Goal: Task Accomplishment & Management: Complete application form

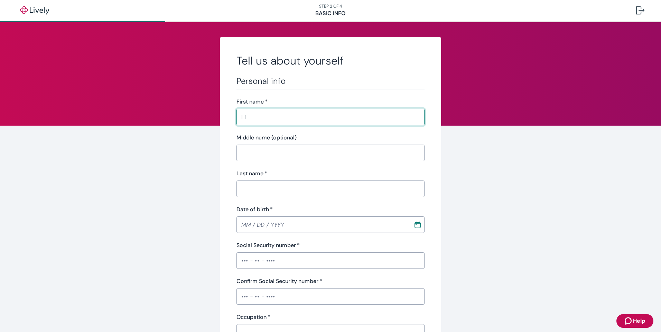
type input "[PERSON_NAME]"
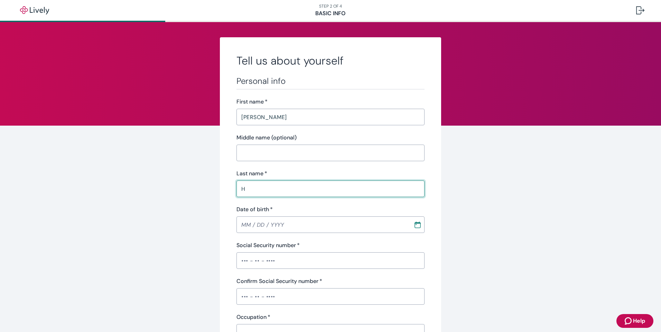
type input "[PERSON_NAME]"
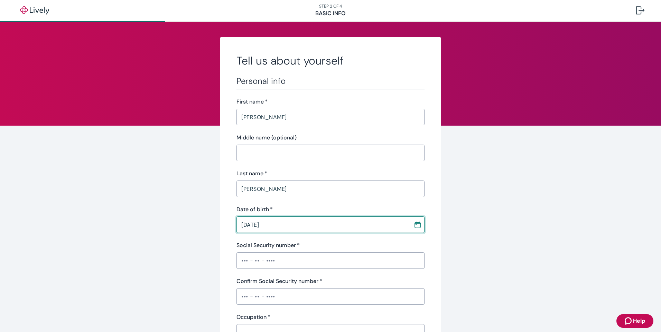
type input "[DATE]"
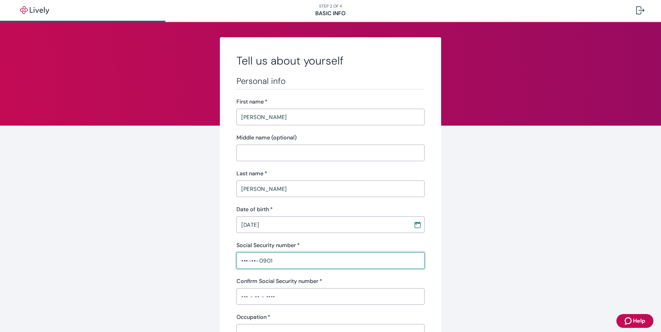
type input "•••-••-0901"
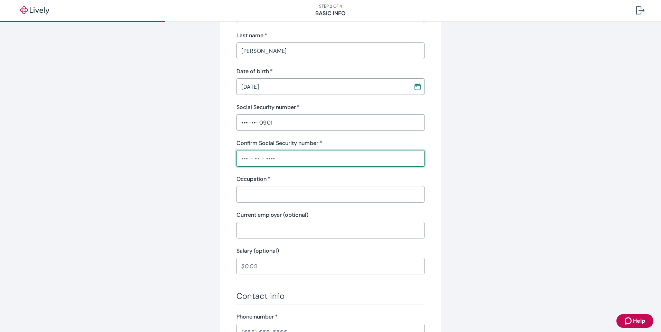
scroll to position [173, 0]
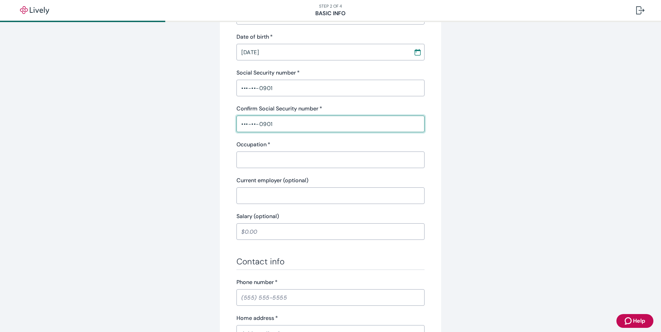
type input "•••-••-0901"
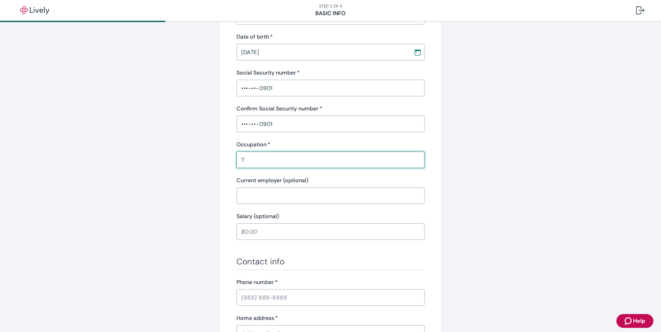
type input "Title Clerk"
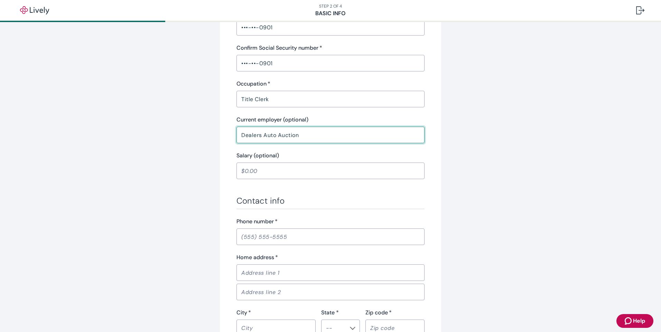
scroll to position [276, 0]
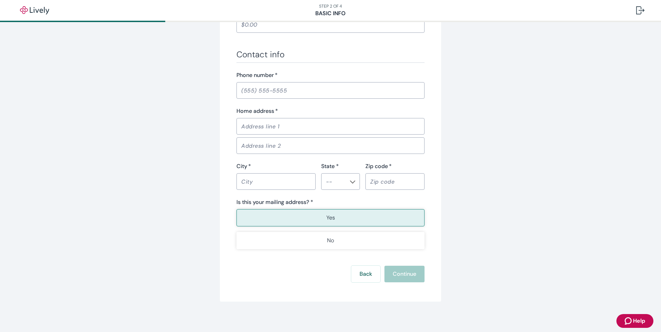
type input "Dealers Auto Auction"
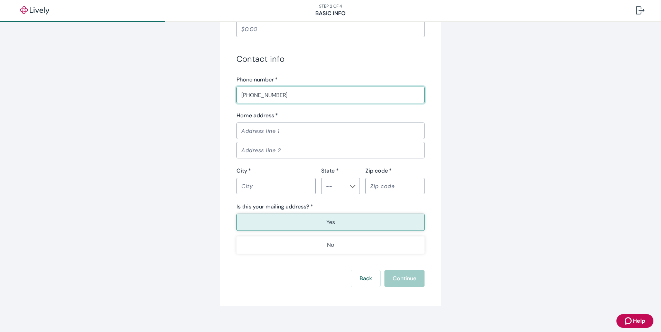
type input "[PHONE_NUMBER]"
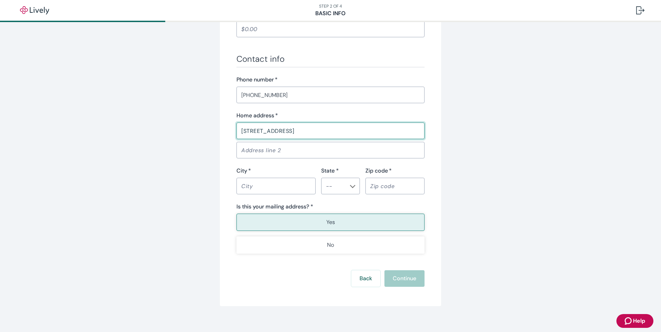
type input "2410 CYCLONE STREET"
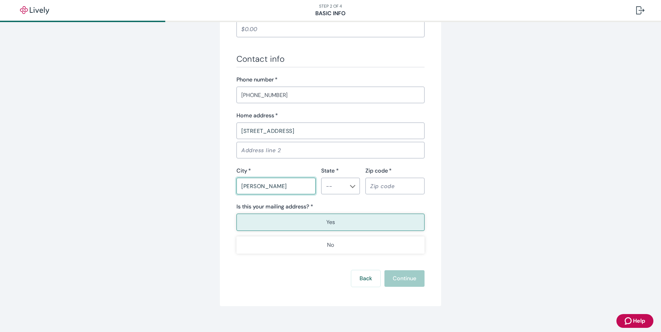
type input "[PERSON_NAME]"
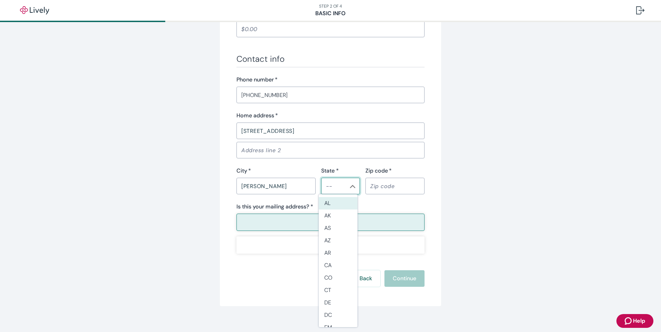
click at [353, 189] on div "​" at bounding box center [340, 186] width 39 height 17
drag, startPoint x: 322, startPoint y: 255, endPoint x: 558, endPoint y: 247, distance: 236.4
click at [324, 255] on li "AR" at bounding box center [338, 253] width 39 height 12
type input "AR"
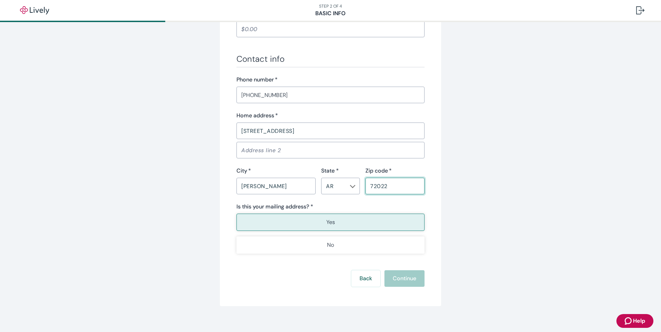
type input "72022"
type button "true"
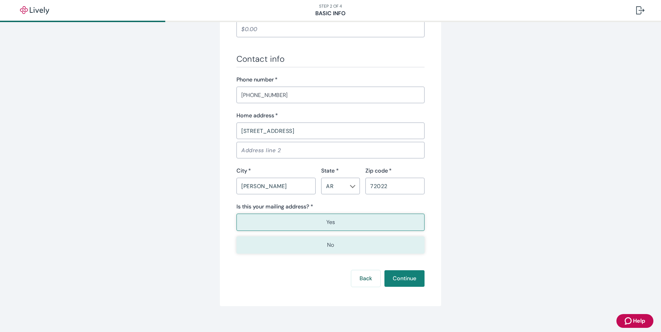
click at [315, 248] on button "No" at bounding box center [330, 245] width 188 height 17
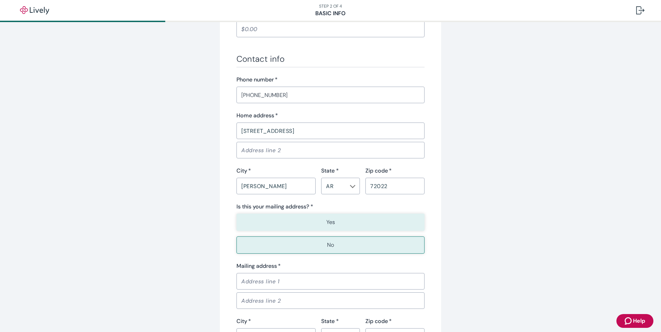
click at [309, 223] on button "Yes" at bounding box center [330, 222] width 188 height 17
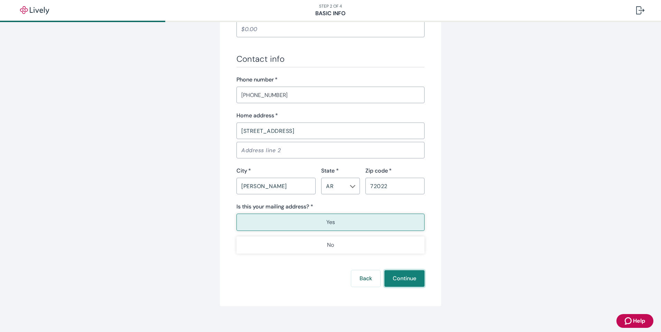
click at [408, 284] on button "Continue" at bounding box center [404, 279] width 40 height 17
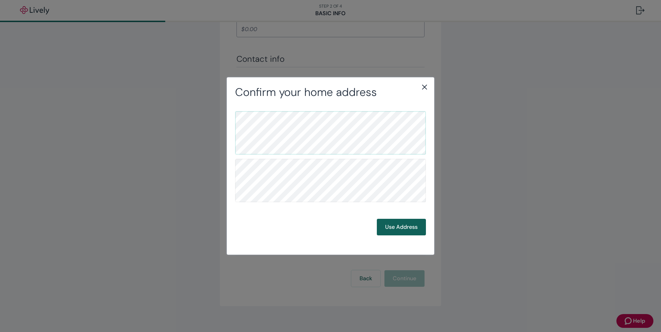
click at [388, 227] on button "Use Address" at bounding box center [401, 227] width 49 height 17
click at [400, 225] on button "Use Address" at bounding box center [401, 227] width 49 height 17
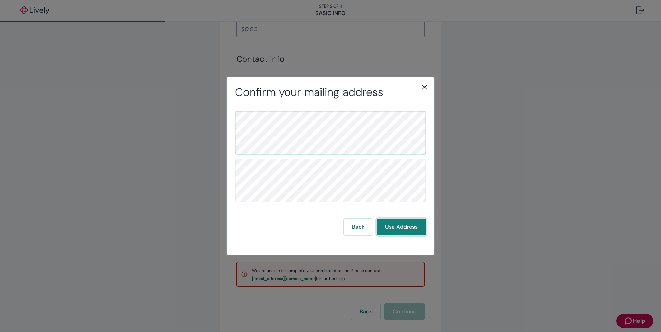
click at [399, 229] on button "Use Address" at bounding box center [401, 227] width 49 height 17
click at [424, 84] on icon "close" at bounding box center [424, 87] width 8 height 8
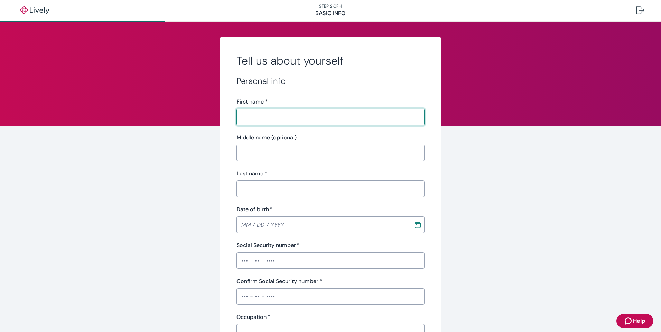
type input "L"
type input "[PERSON_NAME]"
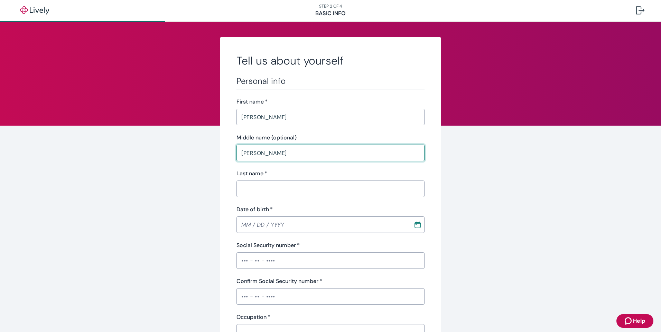
type input "[PERSON_NAME]"
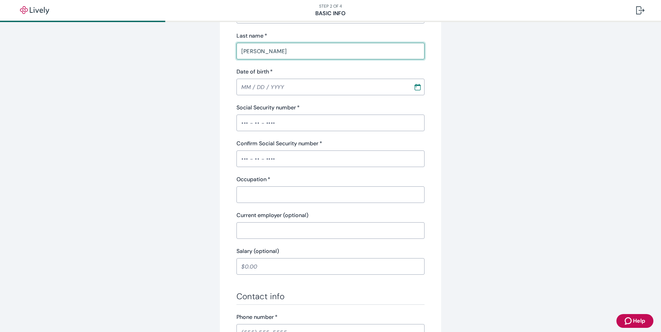
scroll to position [138, 0]
type input "[PERSON_NAME]"
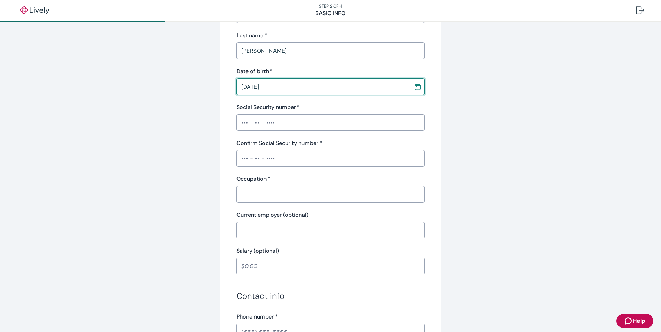
type input "[DATE]"
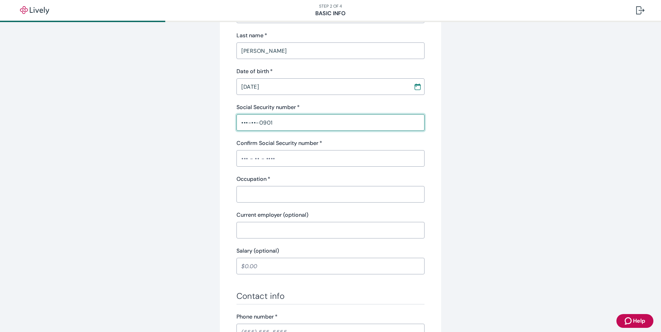
type input "•••-••-0901"
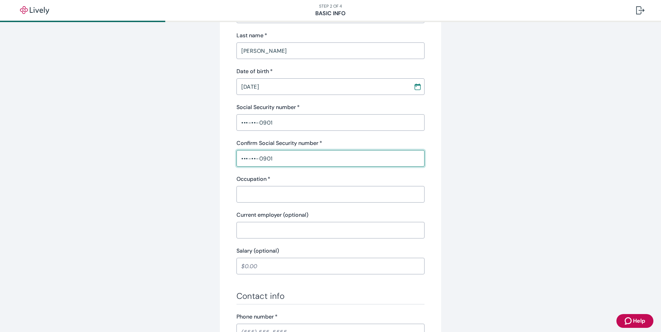
type input "•••-••-0901"
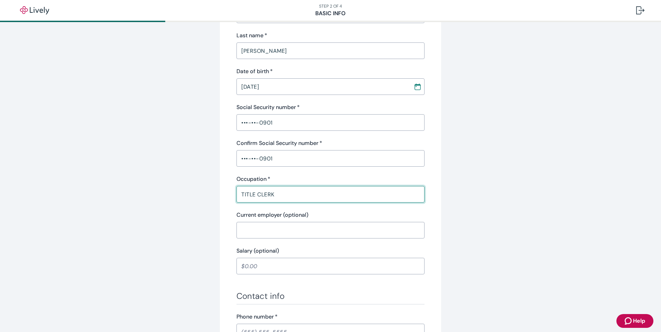
type input "TITLE CLERK"
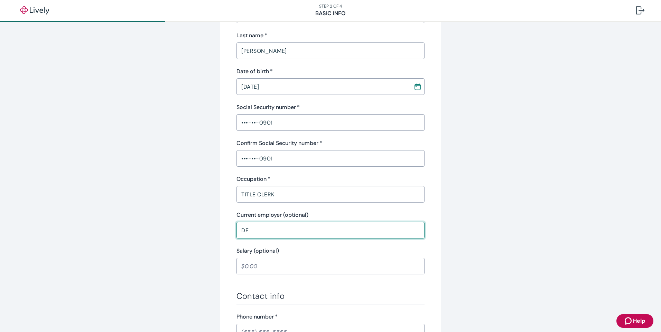
type input "Dealers Auto Auction"
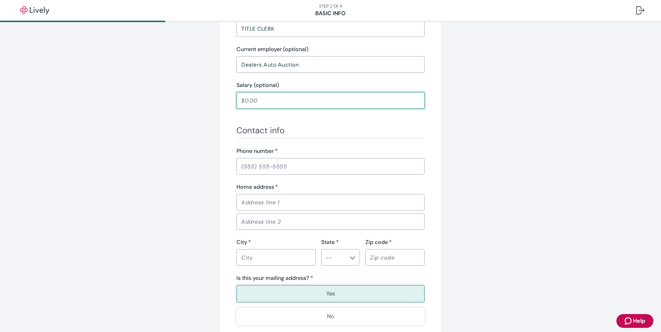
scroll to position [380, 0]
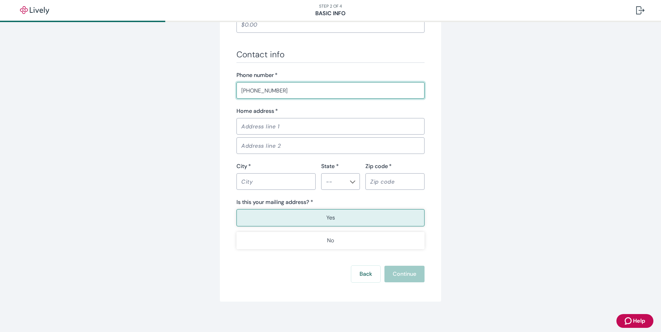
type input "[PHONE_NUMBER]"
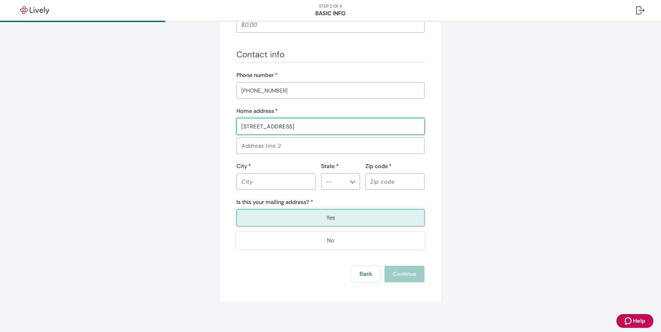
type input "[STREET_ADDRESS]"
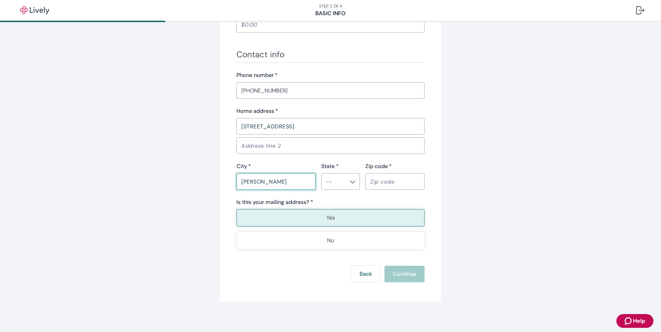
type input "[PERSON_NAME]"
click at [350, 183] on icon "Chevron icon" at bounding box center [353, 182] width 6 height 3
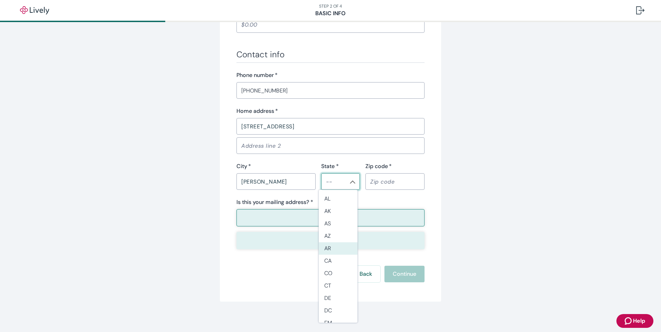
drag, startPoint x: 327, startPoint y: 252, endPoint x: 329, endPoint y: 247, distance: 4.9
click at [328, 251] on li "AR" at bounding box center [338, 249] width 39 height 12
type input "AR"
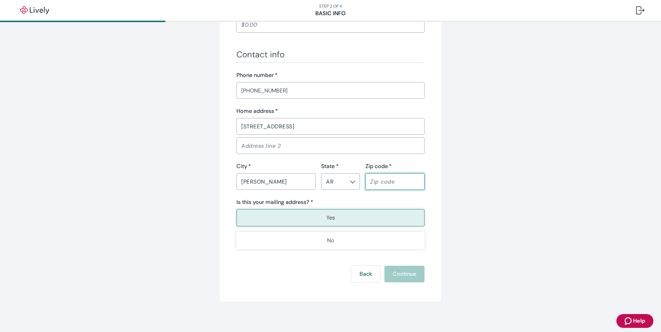
click at [390, 184] on input "Zip code   *" at bounding box center [394, 182] width 59 height 14
type input "72022"
click at [275, 224] on button "Yes" at bounding box center [330, 217] width 188 height 17
click at [402, 276] on button "Continue" at bounding box center [404, 274] width 40 height 17
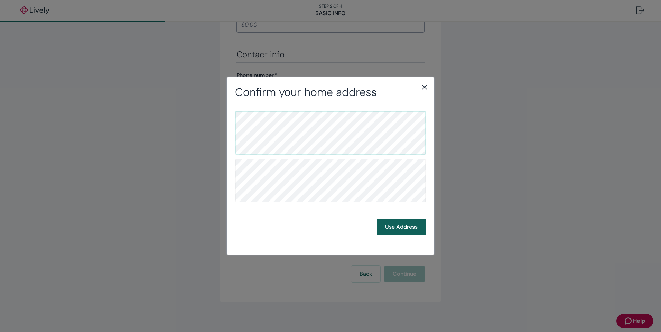
click at [411, 229] on button "Use Address" at bounding box center [401, 227] width 49 height 17
click at [407, 227] on button "Use Address" at bounding box center [401, 227] width 49 height 17
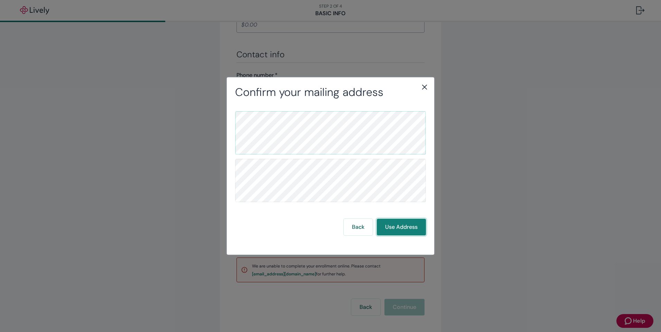
click at [383, 229] on button "Use Address" at bounding box center [401, 227] width 49 height 17
drag, startPoint x: 424, startPoint y: 88, endPoint x: 208, endPoint y: 21, distance: 226.1
click at [423, 88] on icon "close" at bounding box center [424, 87] width 5 height 5
